Goal: Navigation & Orientation: Find specific page/section

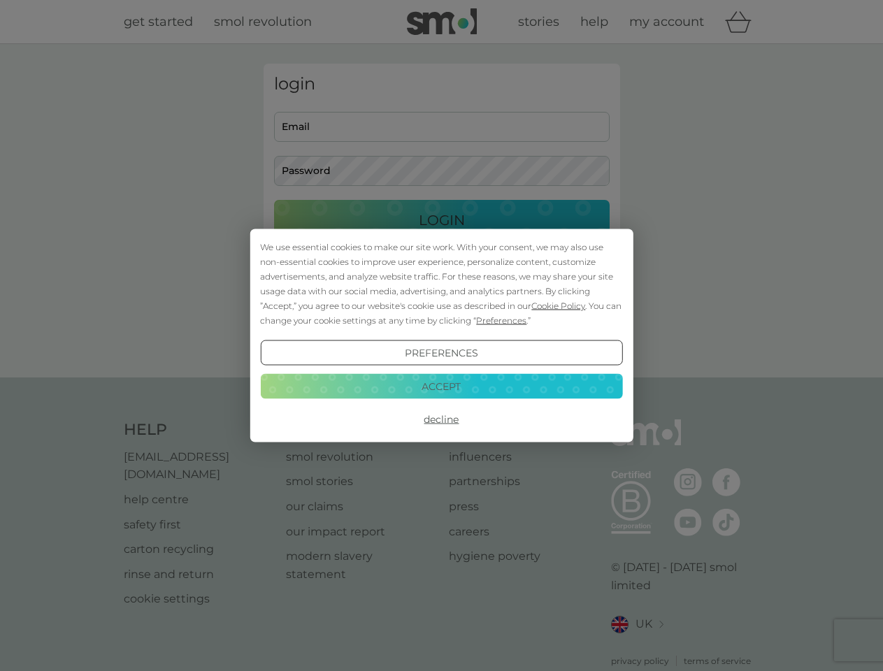
click at [558, 305] on span "Cookie Policy" at bounding box center [558, 305] width 54 height 10
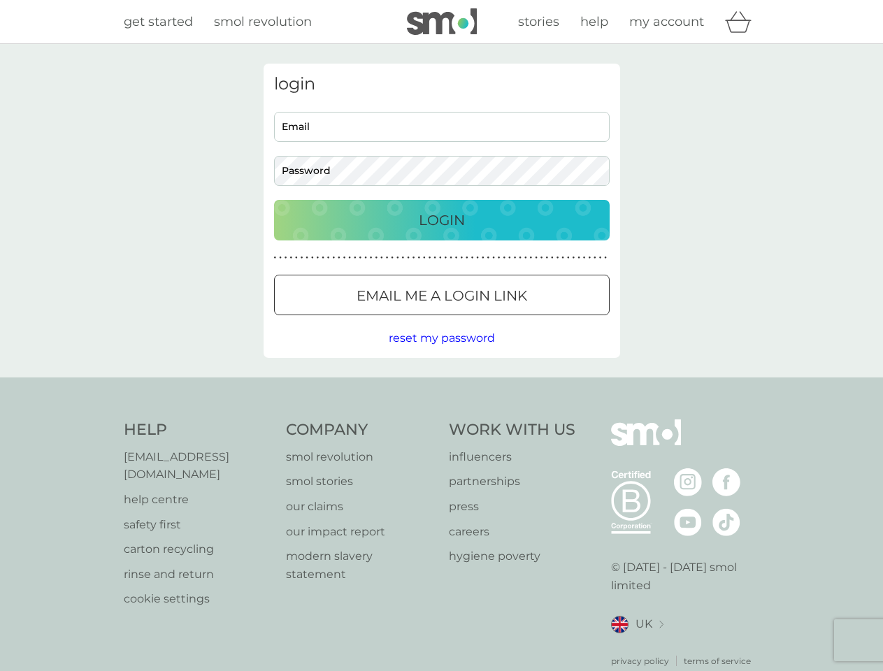
click at [500, 320] on div "login Email Password Login ● ● ● ● ● ● ● ● ● ● ● ● ● ● ● ● ● ● ● ● ● ● ● ● ● ● …" at bounding box center [441, 211] width 356 height 294
click at [441, 353] on div "login Email Password Login ● ● ● ● ● ● ● ● ● ● ● ● ● ● ● ● ● ● ● ● ● ● ● ● ● ● …" at bounding box center [441, 211] width 356 height 294
click at [441, 419] on div "Help [EMAIL_ADDRESS][DOMAIN_NAME] help centre safety first carton recycling rin…" at bounding box center [442, 543] width 636 height 248
click at [441, 386] on div "Help [EMAIL_ADDRESS][DOMAIN_NAME] help centre safety first carton recycling rin…" at bounding box center [441, 543] width 883 height 332
